Goal: Task Accomplishment & Management: Complete application form

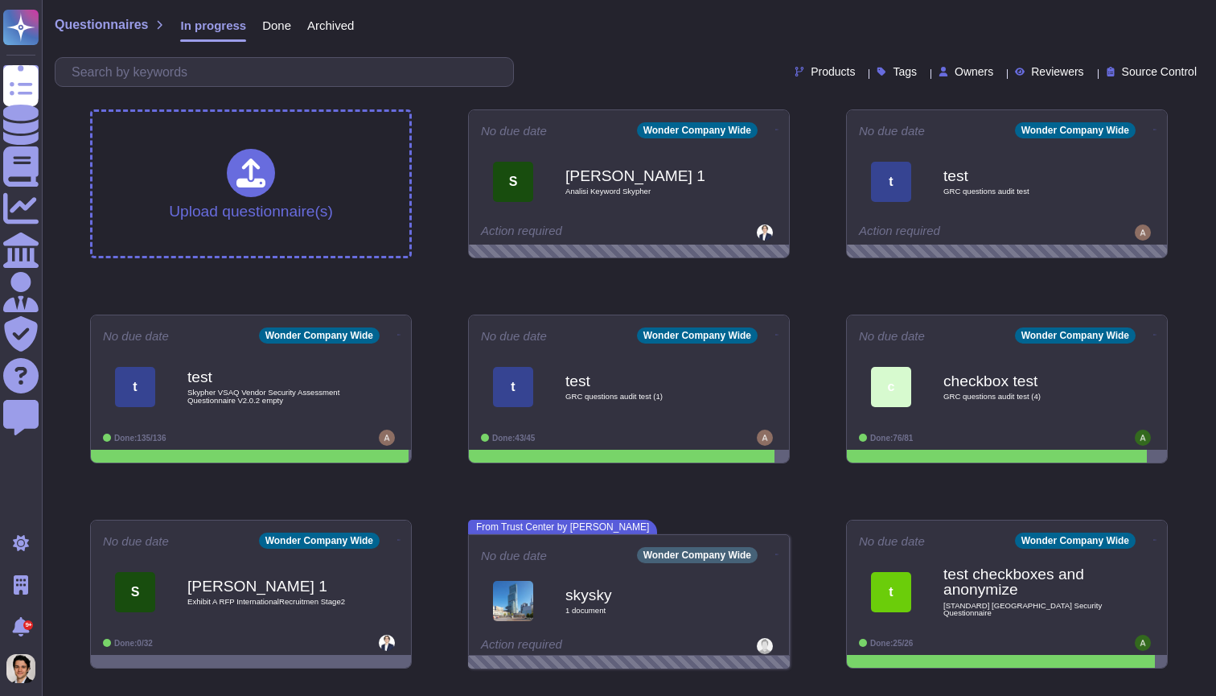
click at [290, 30] on span "Done" at bounding box center [276, 25] width 29 height 12
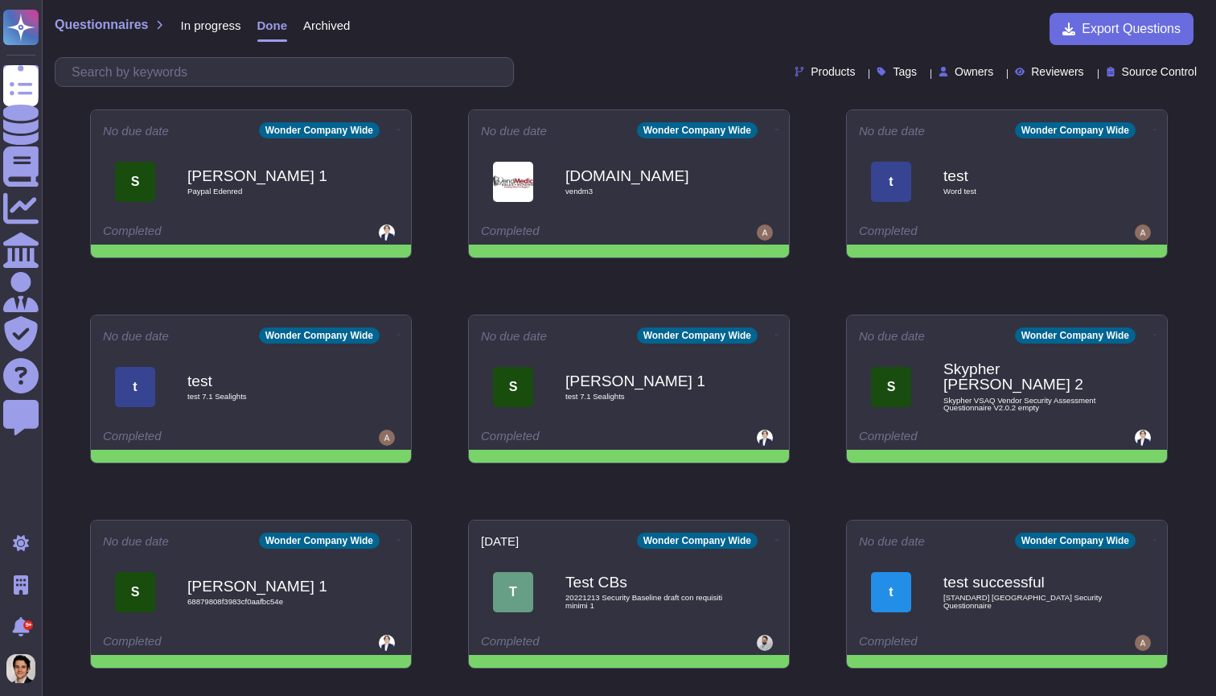
click at [362, 34] on div "Questionnaires In progress Done Archived" at bounding box center [208, 29] width 307 height 32
click at [346, 33] on div "Archived" at bounding box center [318, 29] width 63 height 32
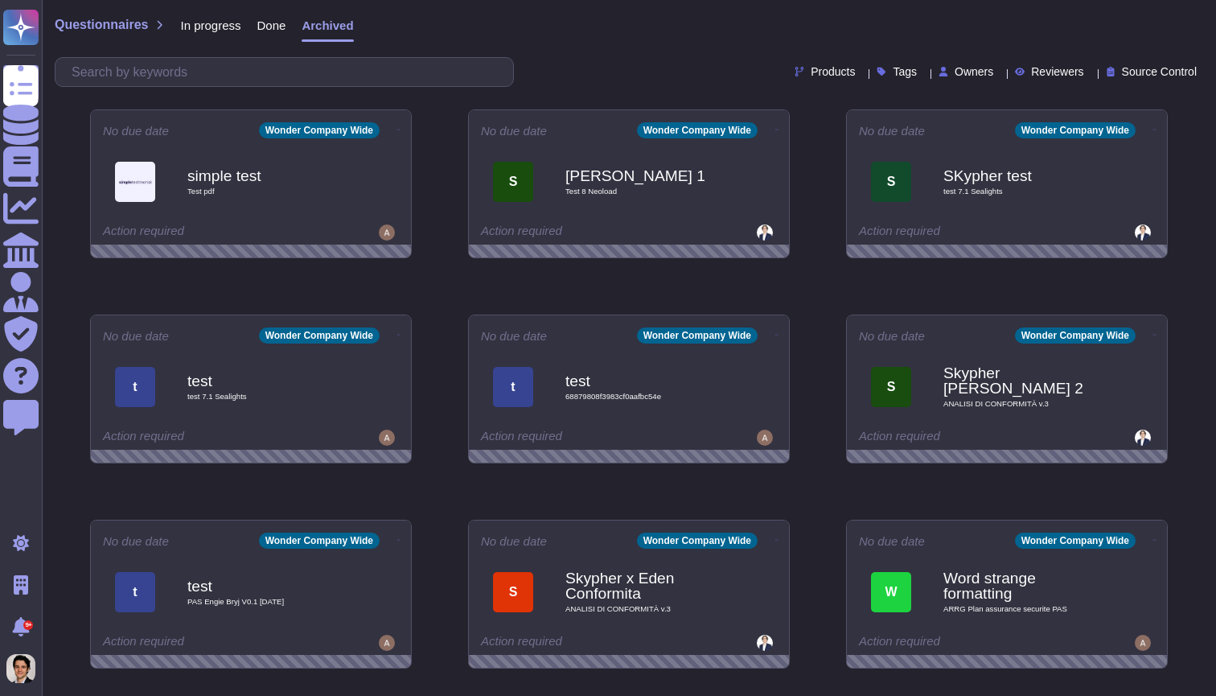
click at [210, 35] on div "In progress" at bounding box center [202, 29] width 76 height 32
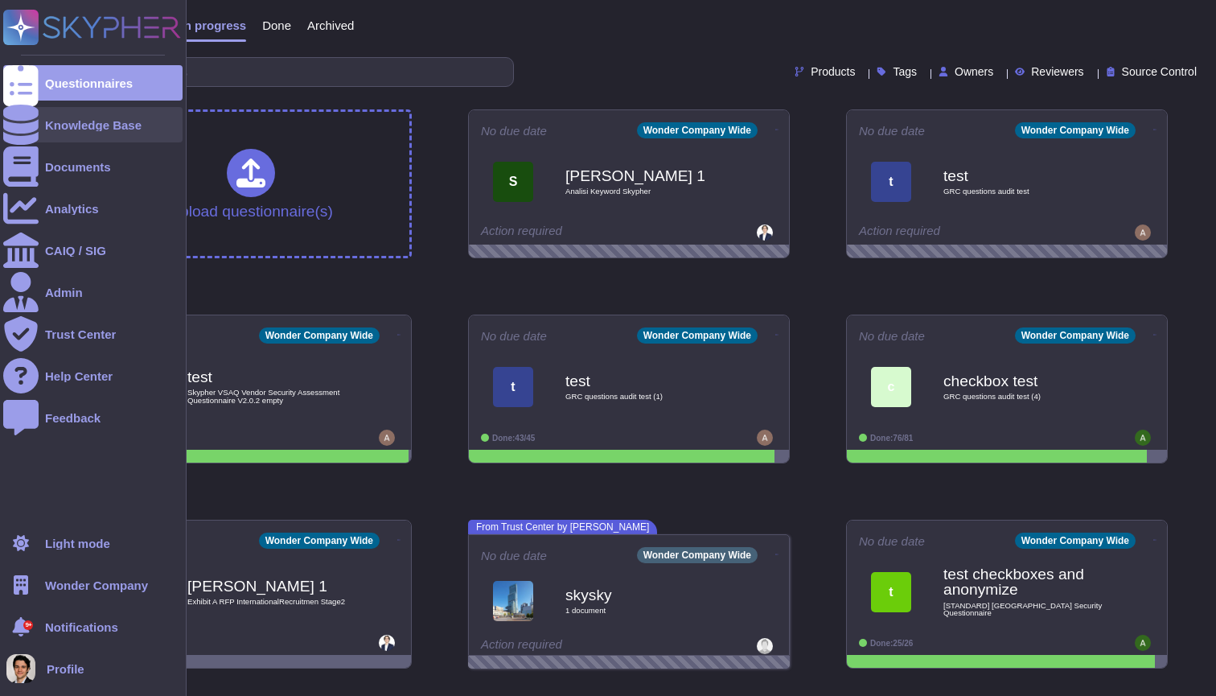
click at [97, 120] on div "Knowledge Base" at bounding box center [93, 125] width 97 height 12
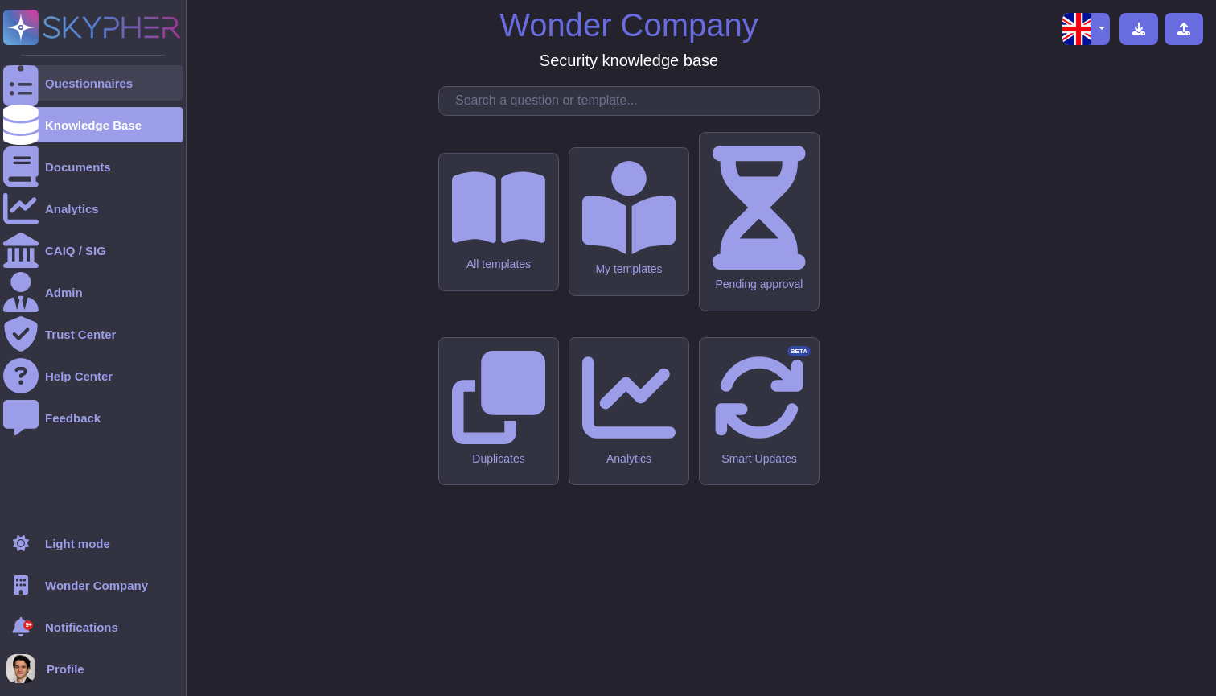
click at [80, 84] on div "Questionnaires" at bounding box center [89, 83] width 88 height 12
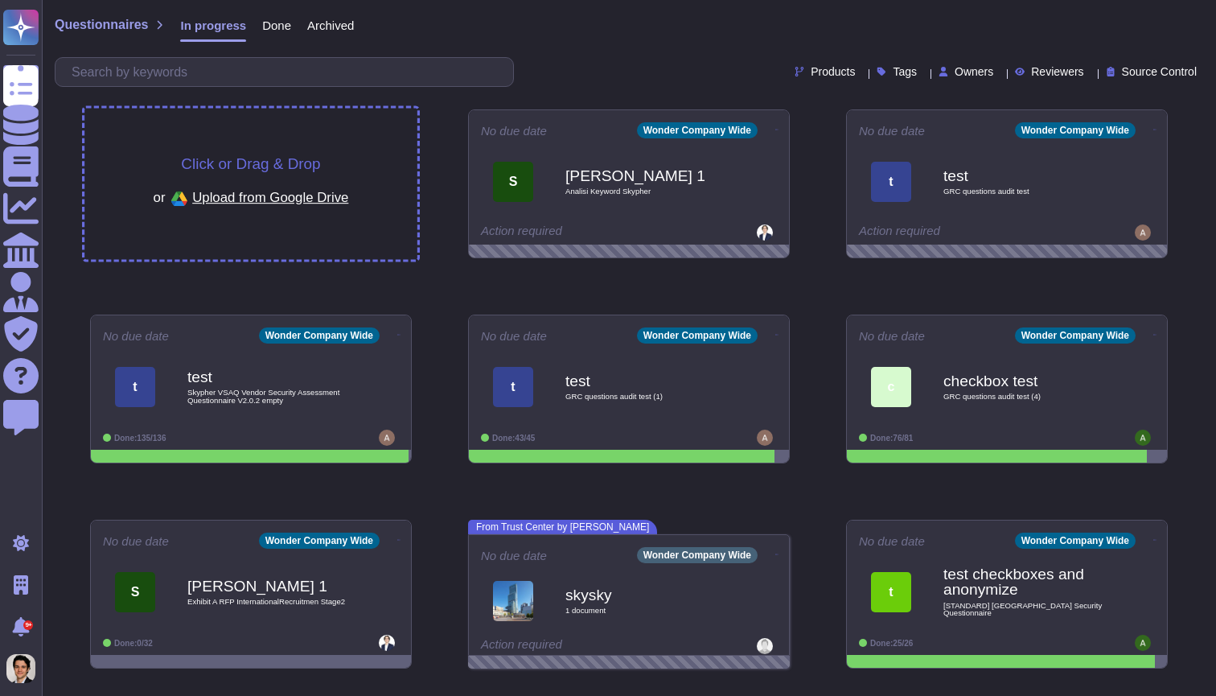
click at [389, 187] on div "Click or Drag & Drop or Upload from Google Drive" at bounding box center [250, 184] width 333 height 151
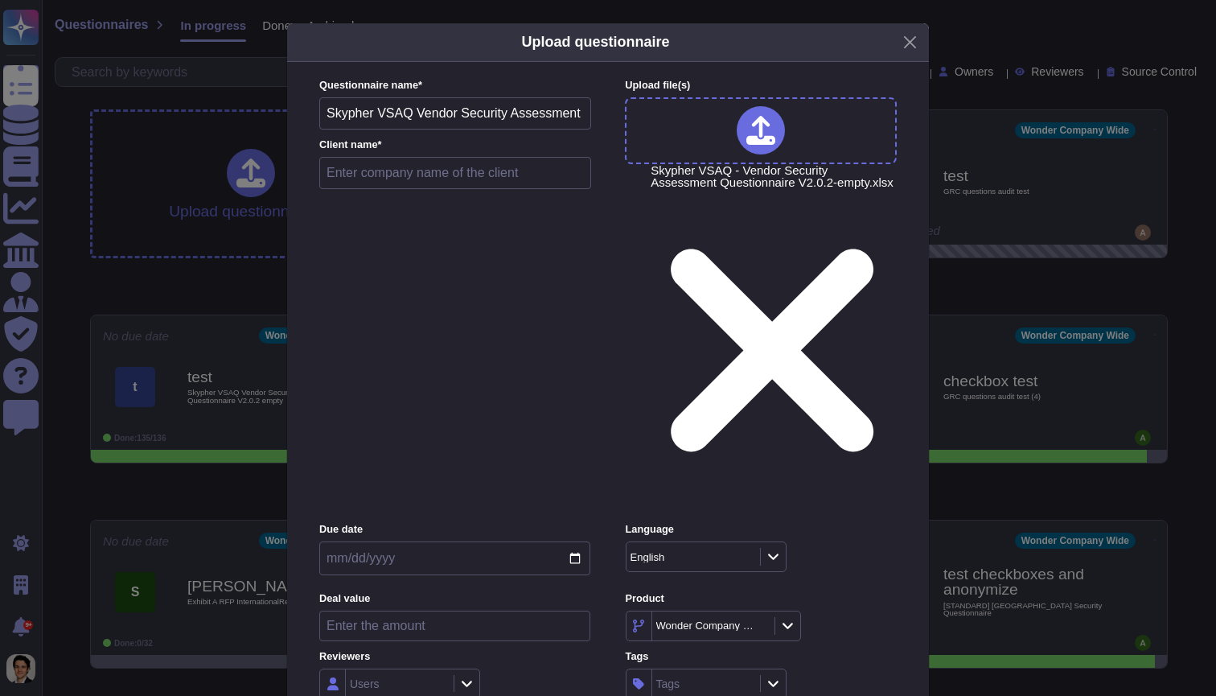
click at [429, 189] on input "text" at bounding box center [455, 173] width 272 height 32
type input "Test"
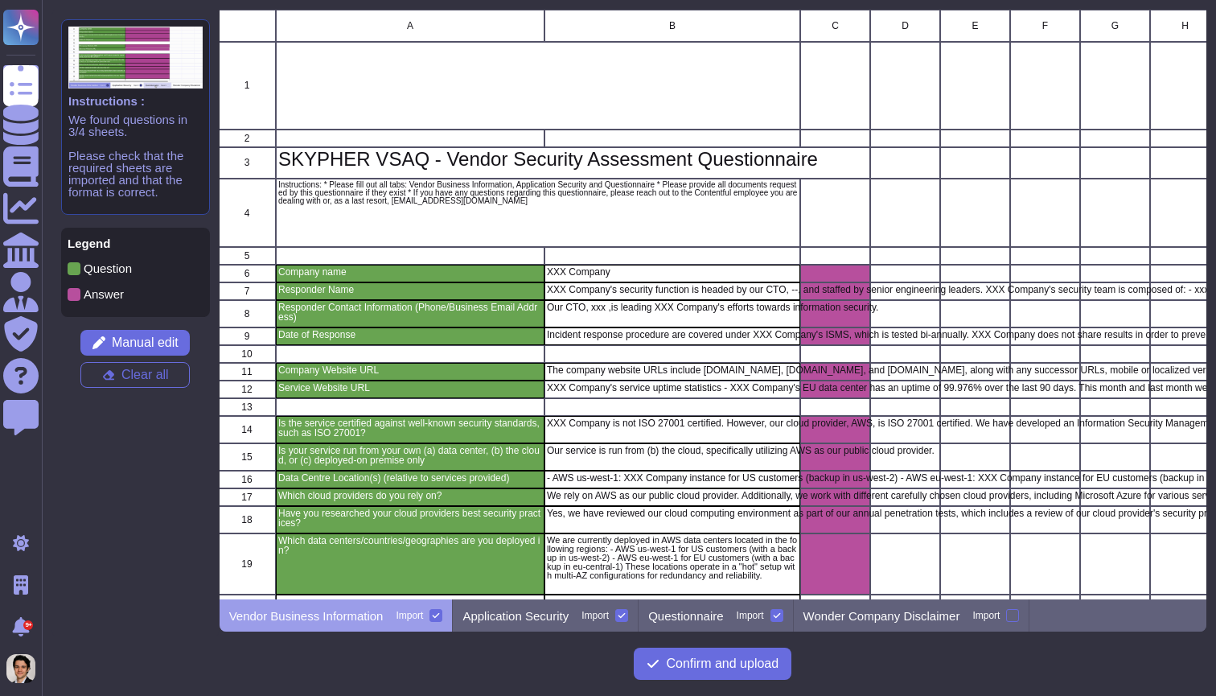
click at [437, 616] on div at bounding box center [436, 615] width 13 height 13
click at [0, 0] on input "Import" at bounding box center [0, 0] width 0 height 0
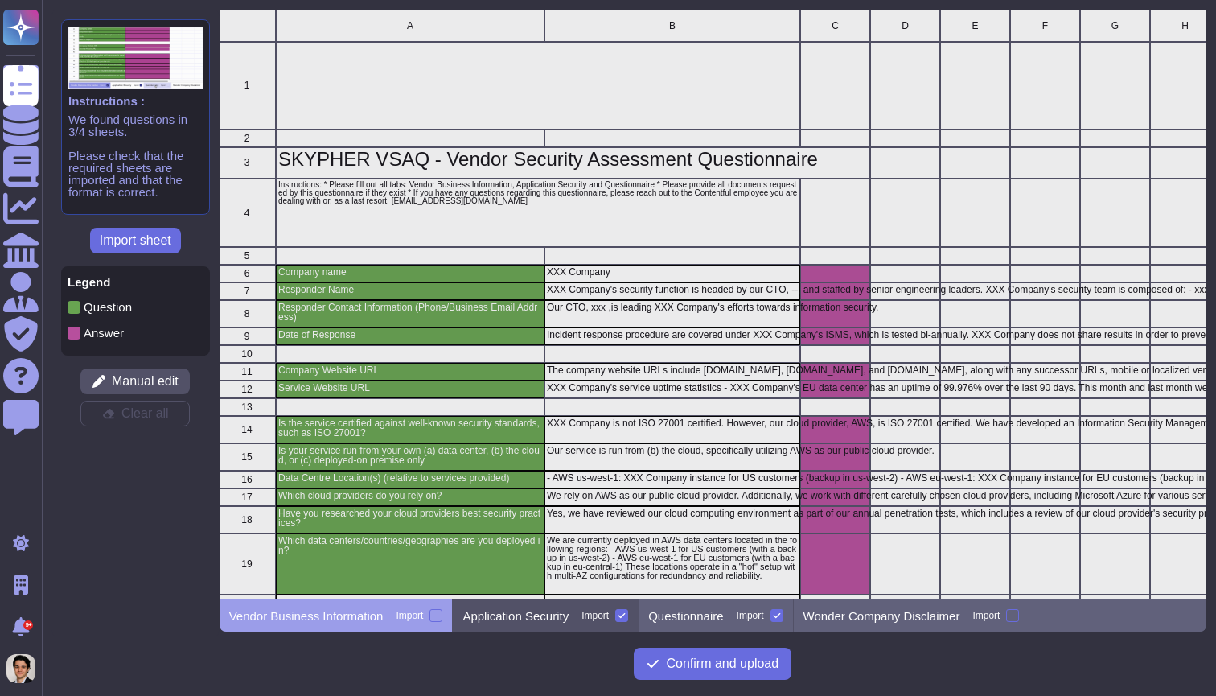
click at [503, 622] on p "Application Security" at bounding box center [516, 616] width 106 height 12
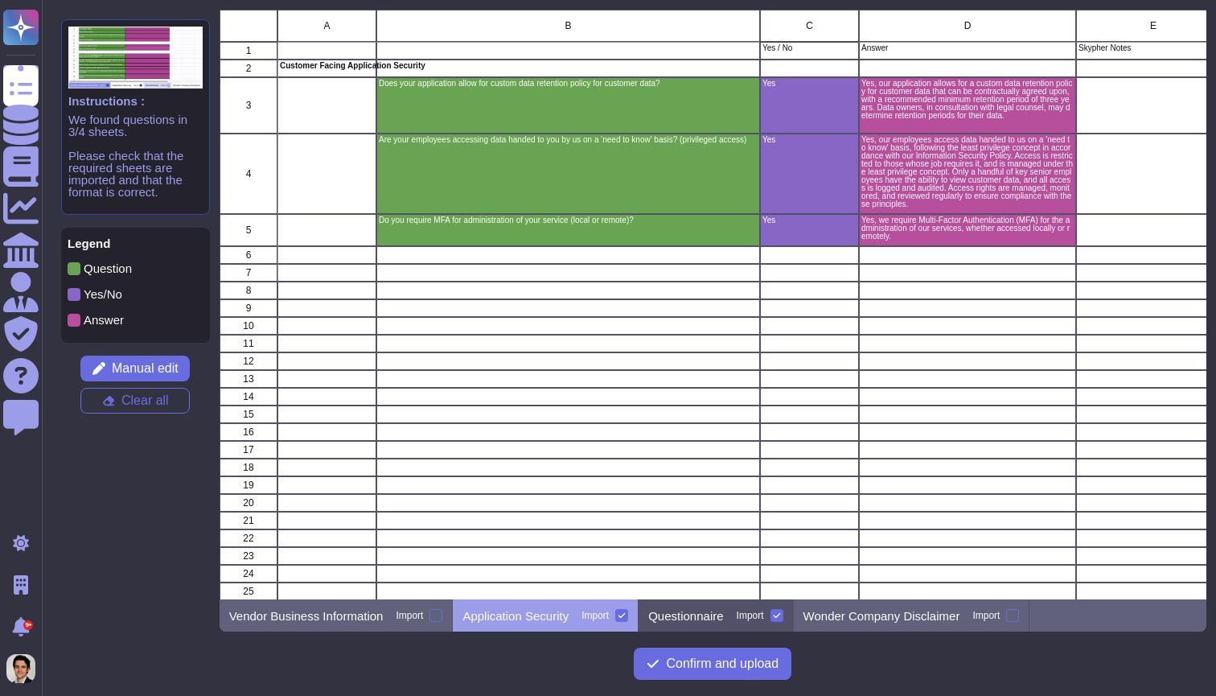
click at [723, 615] on p "Questionnaire" at bounding box center [685, 616] width 75 height 12
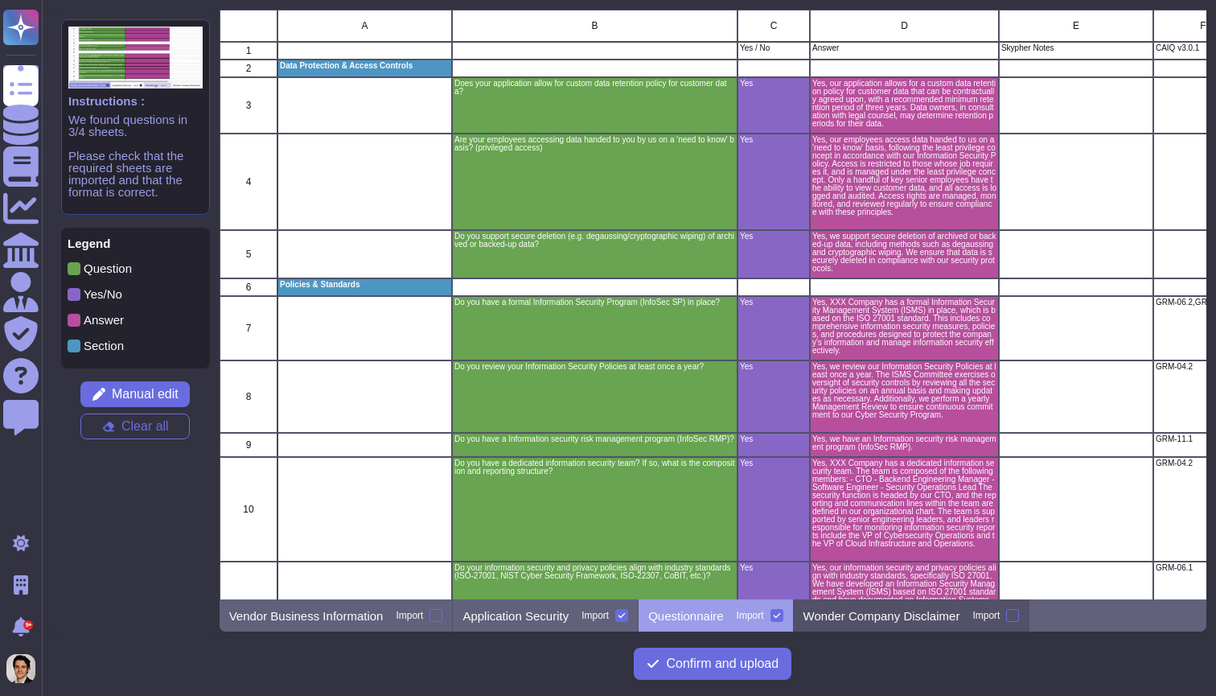
click at [917, 625] on div "Wonder Company Disclaimer Import" at bounding box center [912, 615] width 237 height 32
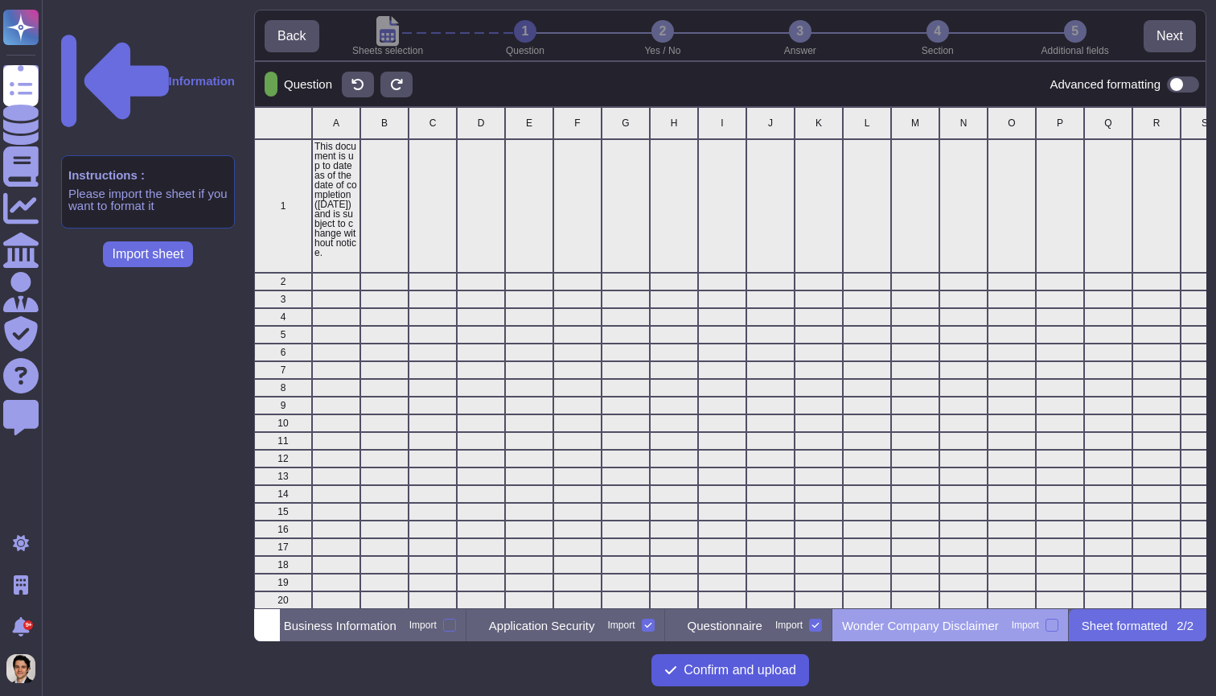
click at [751, 677] on button "Confirm and upload" at bounding box center [731, 670] width 158 height 32
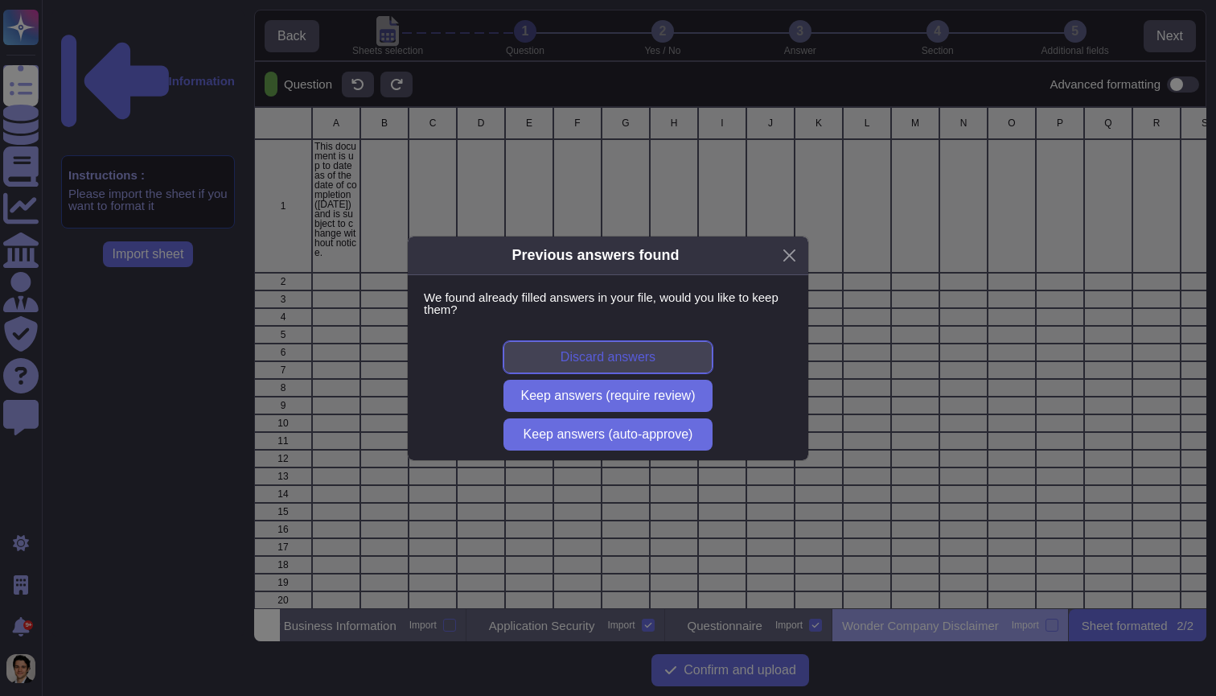
click at [656, 360] on span "Discard answers" at bounding box center [608, 357] width 95 height 13
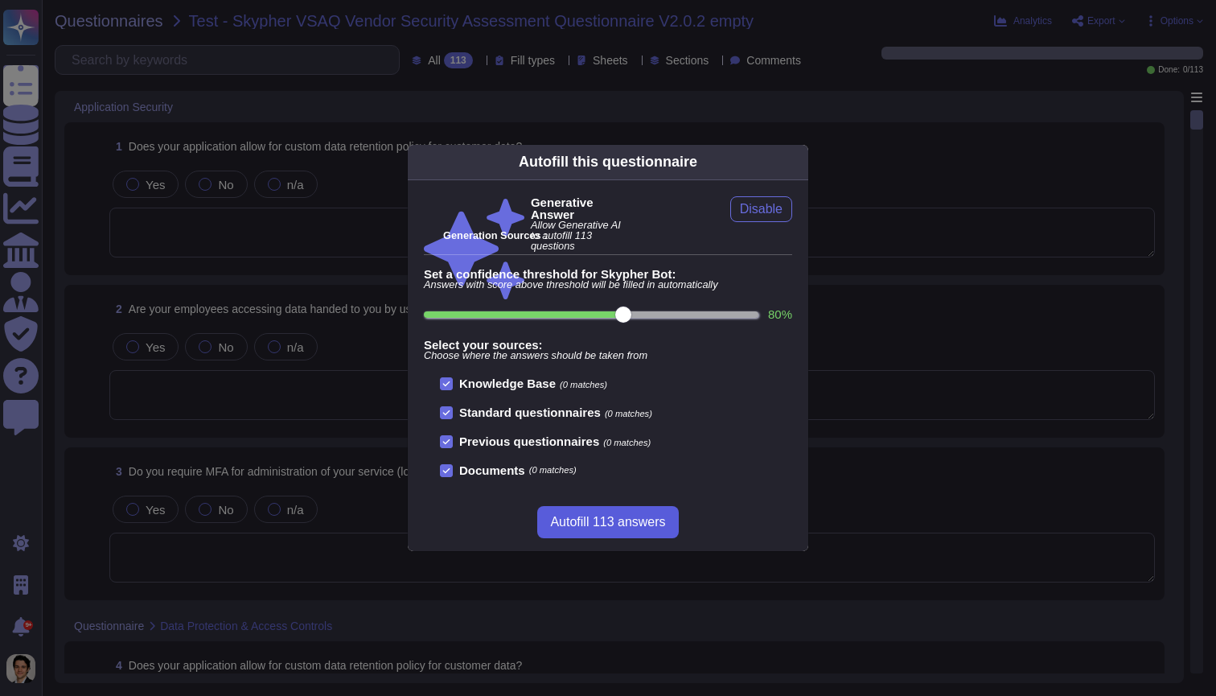
click at [638, 523] on span "Autofill 113 answers" at bounding box center [607, 522] width 115 height 13
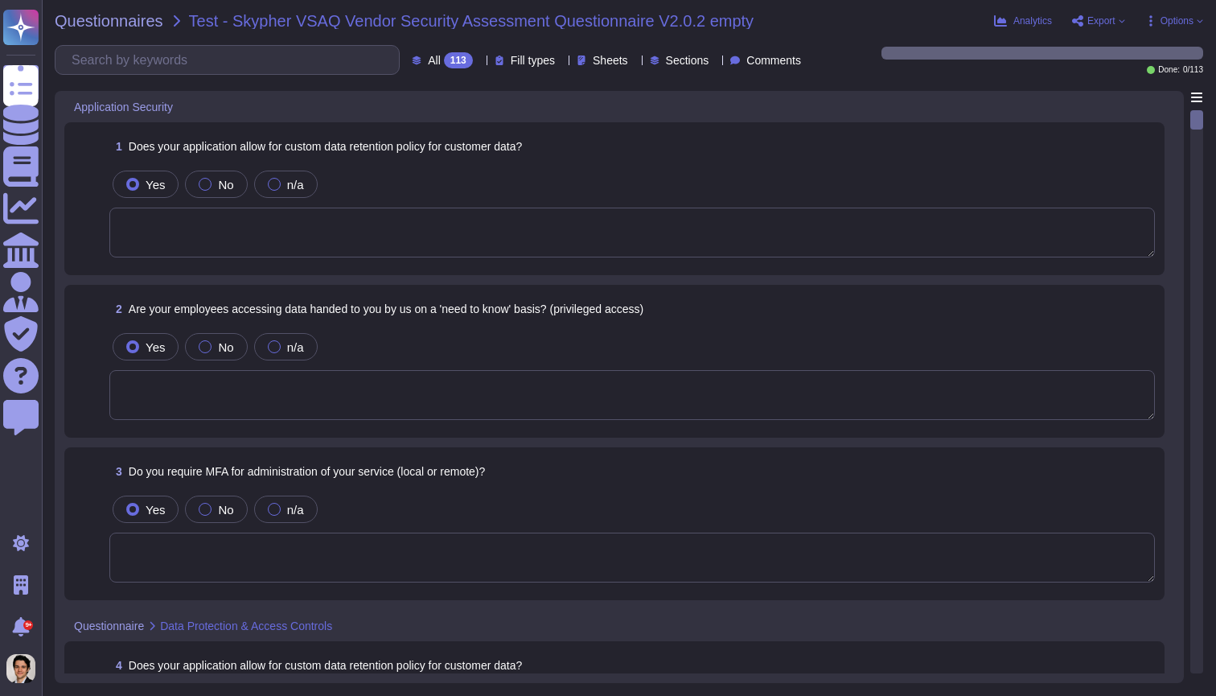
type textarea "Yes, our application allows for a custom data retention policy for customer dat…"
type textarea "Yes, our employees access data handed to us on a 'need to know' basis, followin…"
type textarea "Yes, we require Multi-Factor Authentication (MFA) for the administration of our…"
type textarea "Yes, our application allows for a custom data retention policy for customer dat…"
type textarea "Yes, our employees access data handed to us on a 'need to know' basis, followin…"
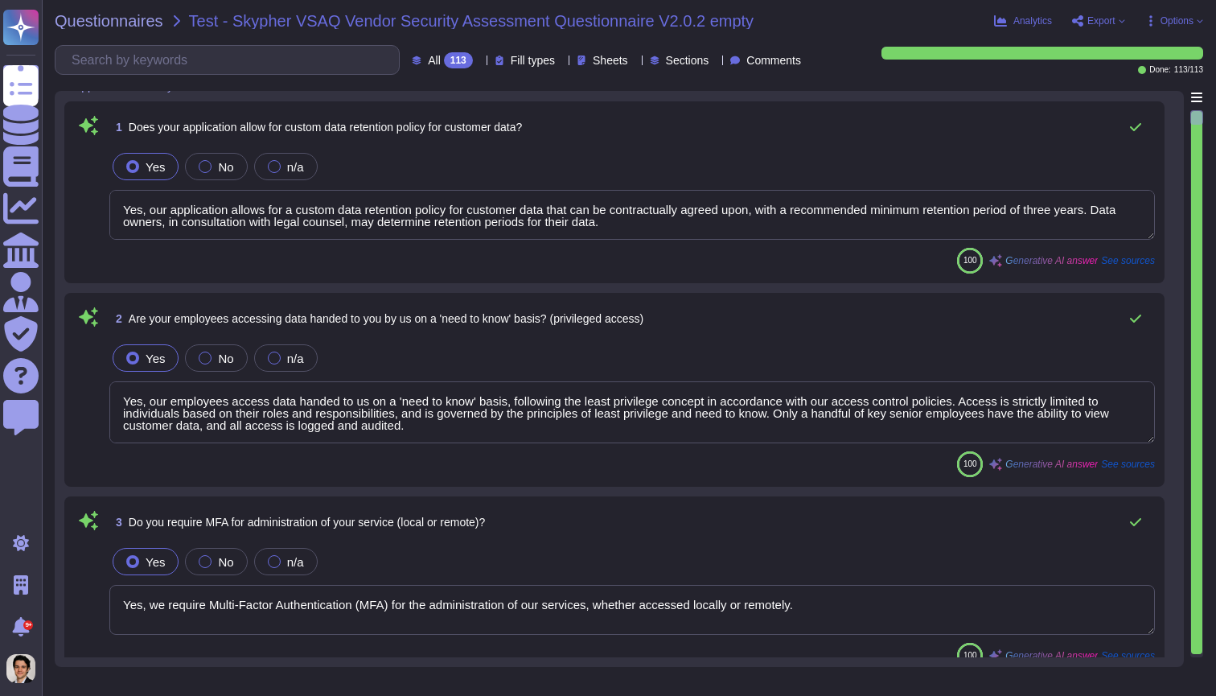
scroll to position [30, 0]
